Goal: Task Accomplishment & Management: Complete application form

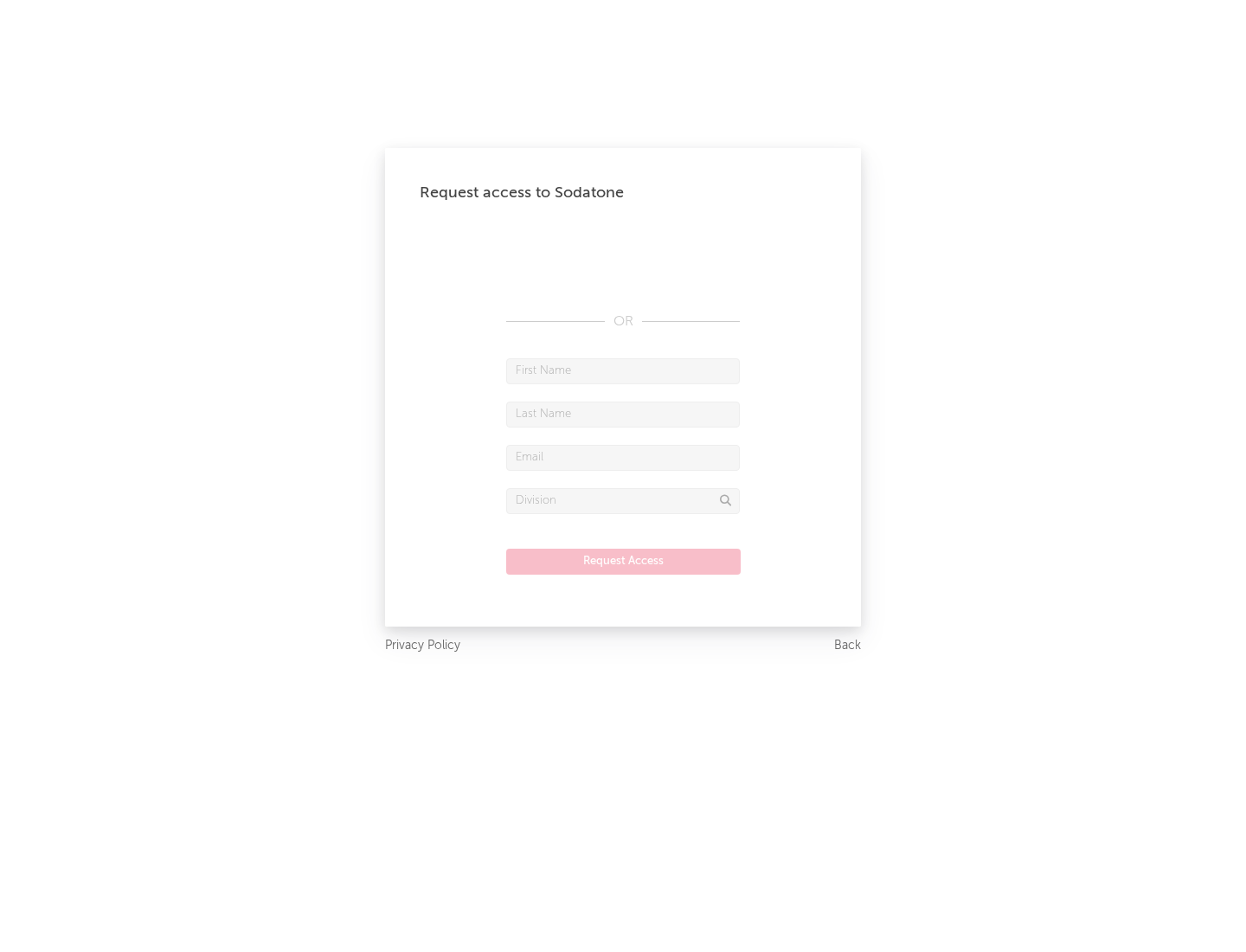
click at [623, 371] on input "text" at bounding box center [623, 372] width 233 height 26
type input "[PERSON_NAME]"
click at [623, 413] on input "text" at bounding box center [623, 414] width 233 height 26
type input "[PERSON_NAME]"
click at [623, 456] on input "text" at bounding box center [623, 458] width 233 height 26
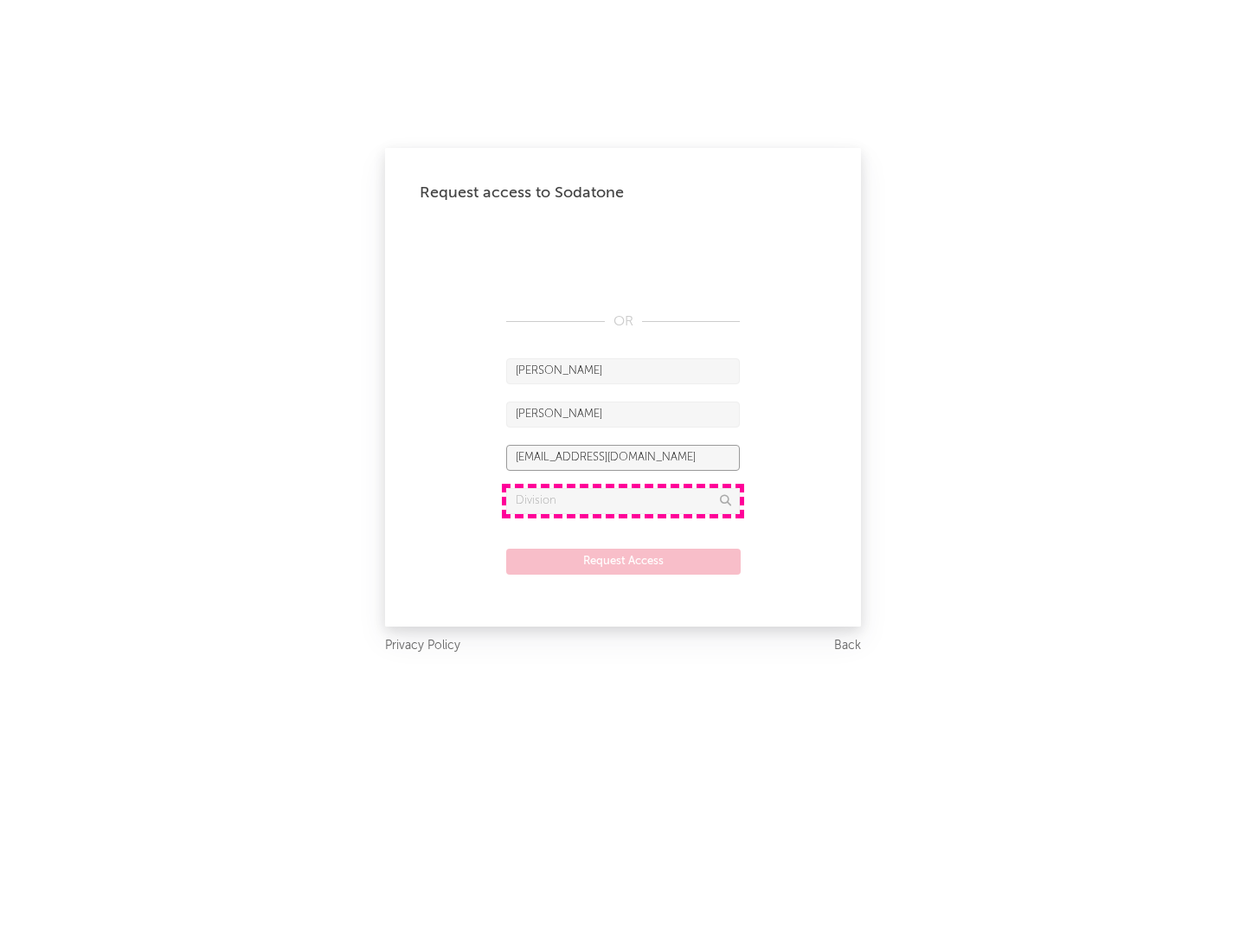
type input "[EMAIL_ADDRESS][DOMAIN_NAME]"
click at [623, 500] on input "text" at bounding box center [623, 501] width 233 height 26
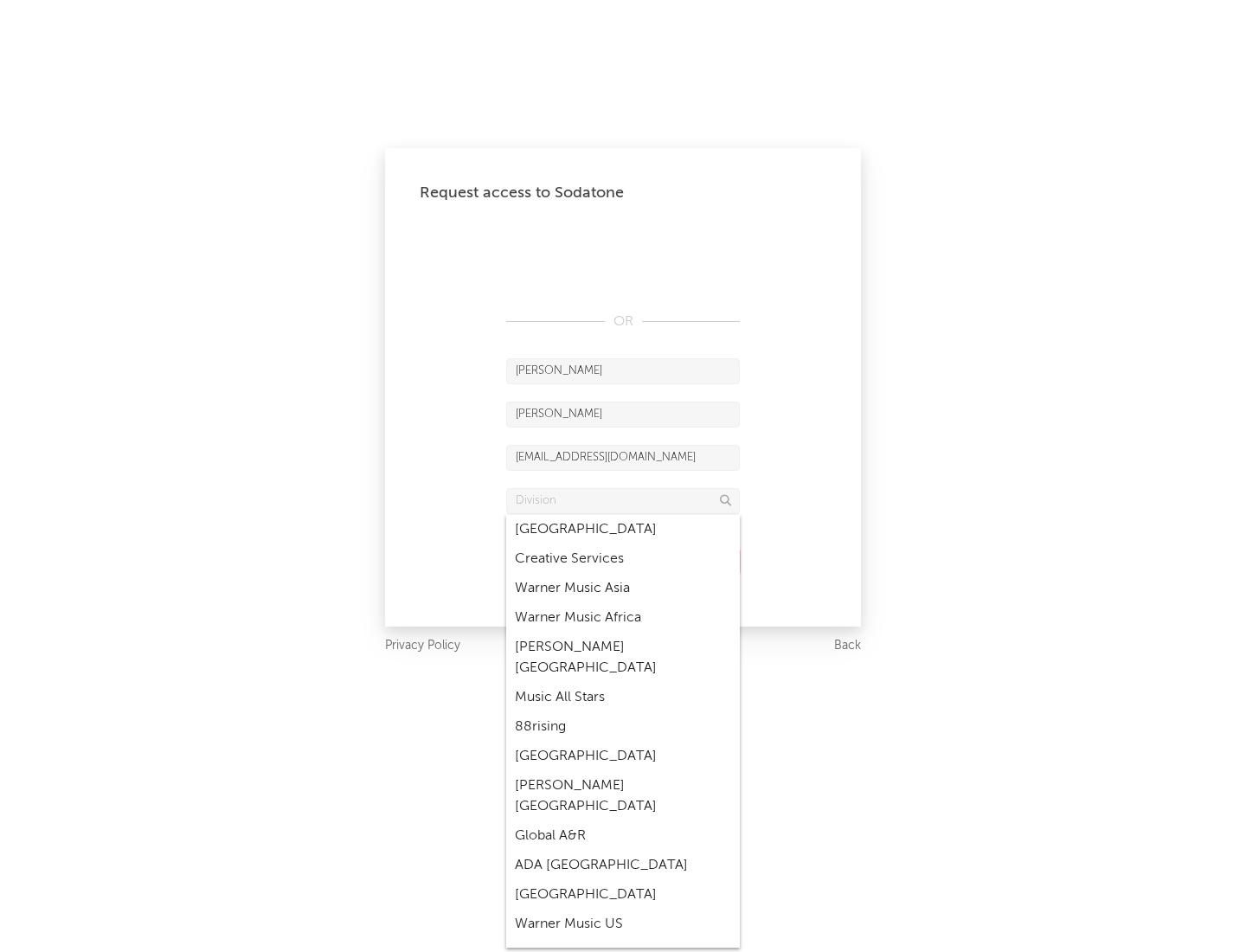
click at [623, 683] on div "Music All Stars" at bounding box center [623, 698] width 233 height 30
type input "Music All Stars"
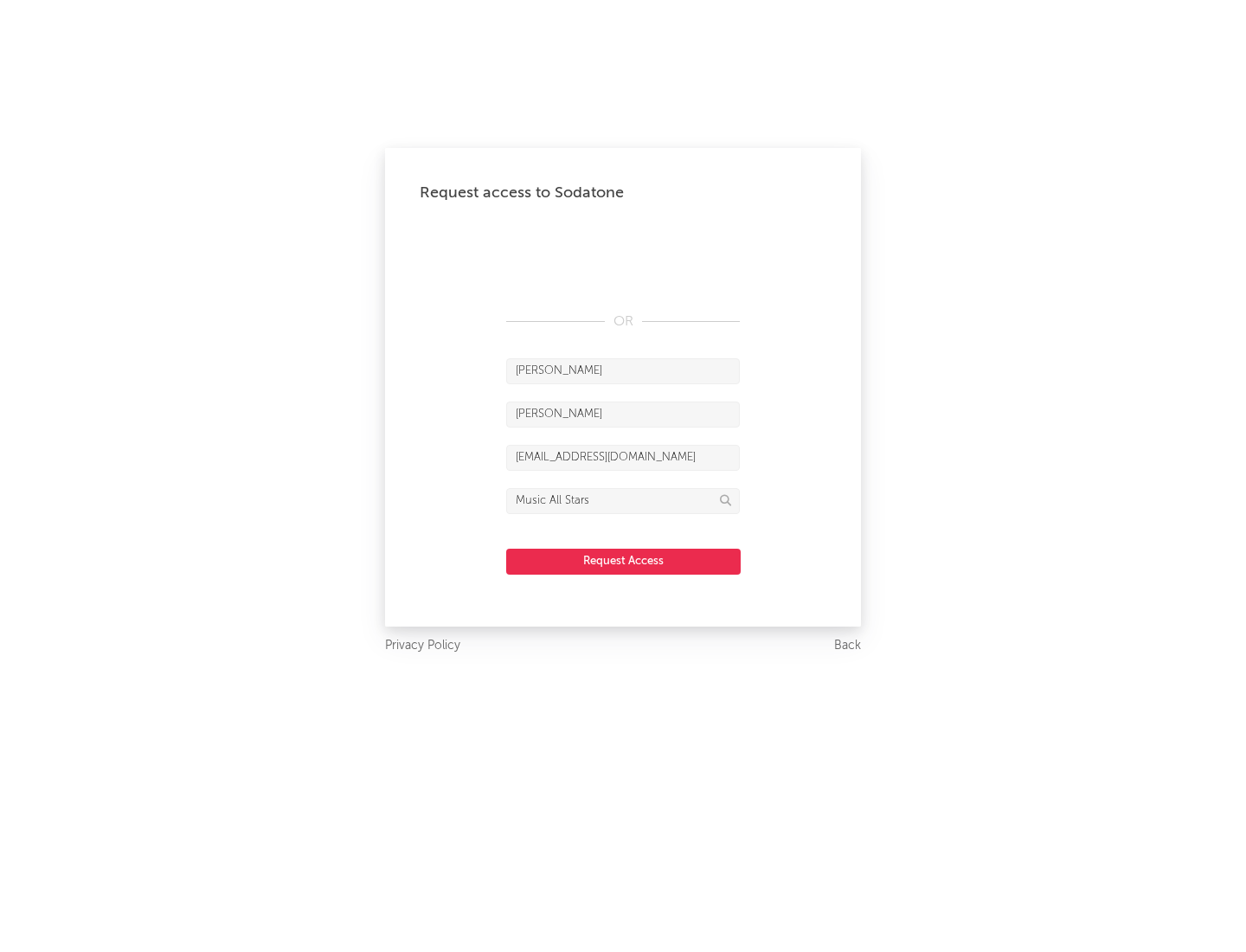
click at [623, 560] on button "Request Access" at bounding box center [623, 561] width 234 height 26
